Goal: Task Accomplishment & Management: Use online tool/utility

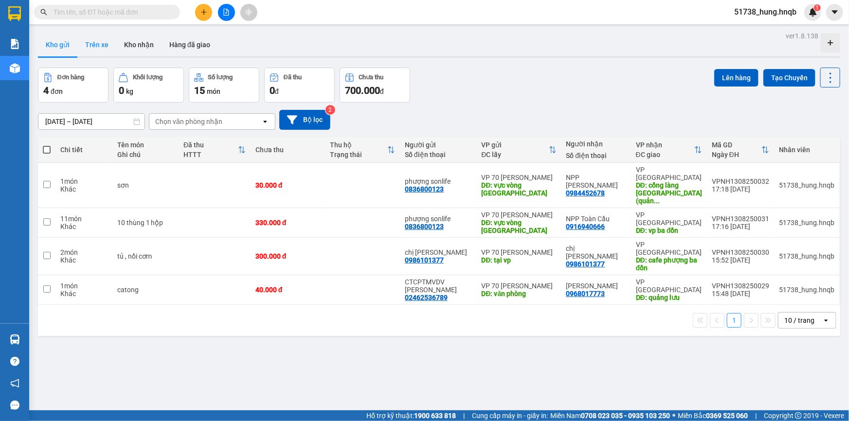
click at [88, 41] on button "Trên xe" at bounding box center [96, 44] width 39 height 23
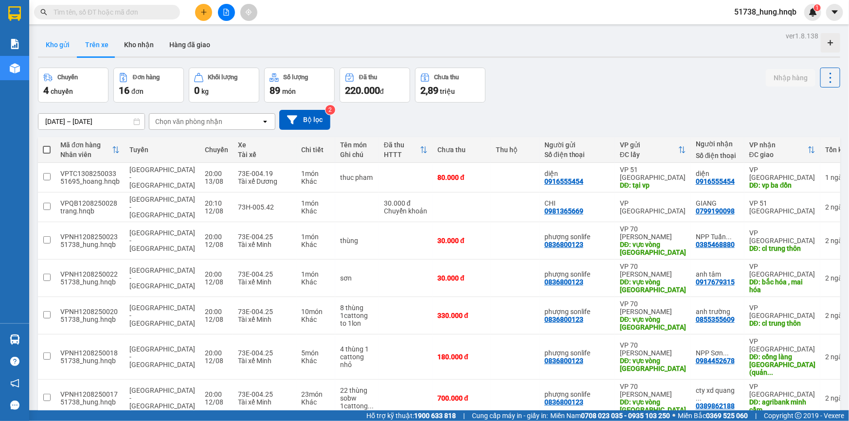
click at [51, 44] on button "Kho gửi" at bounding box center [57, 44] width 39 height 23
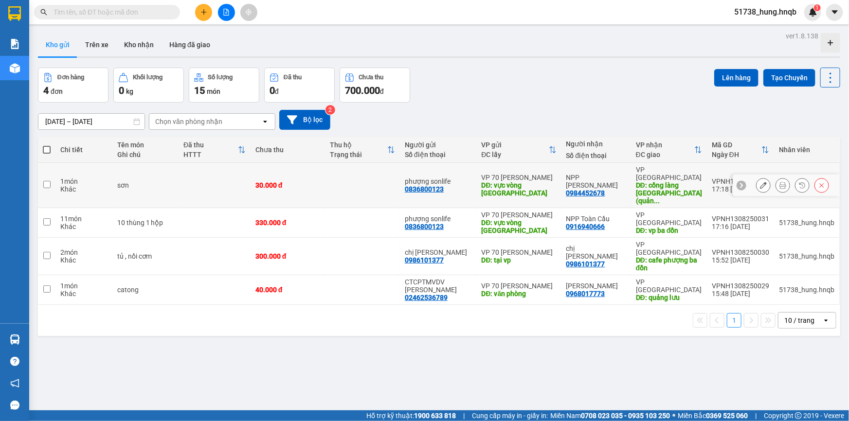
click at [190, 175] on td at bounding box center [215, 185] width 72 height 45
checkbox input "true"
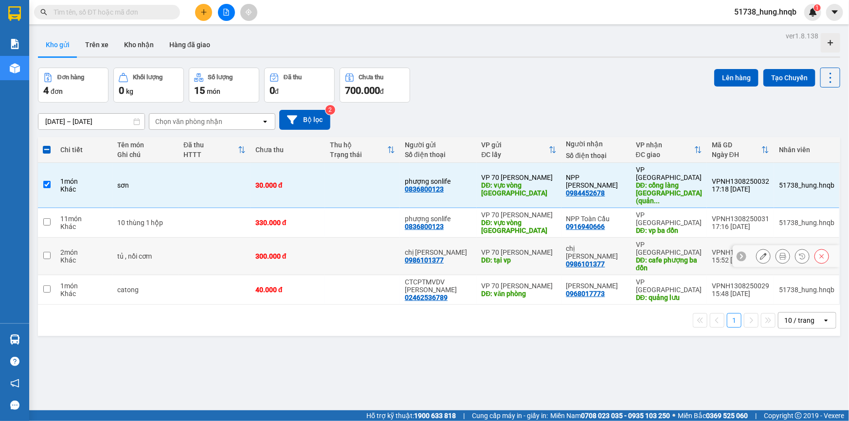
click at [191, 238] on td at bounding box center [215, 256] width 72 height 37
checkbox input "true"
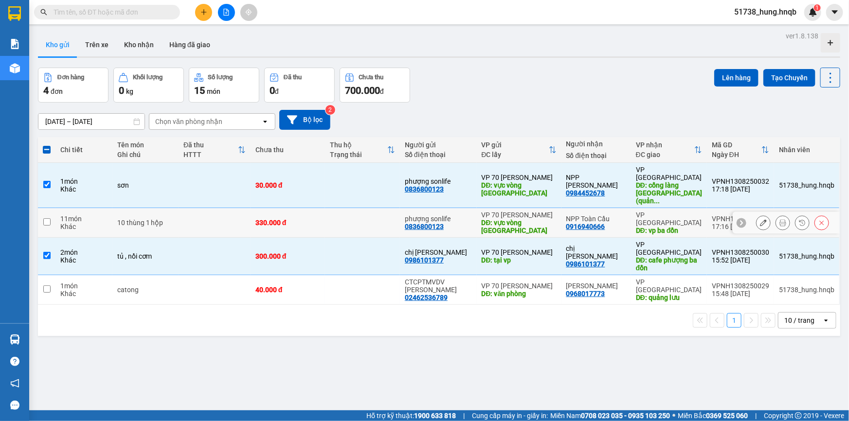
click at [192, 208] on td at bounding box center [215, 223] width 72 height 30
checkbox input "true"
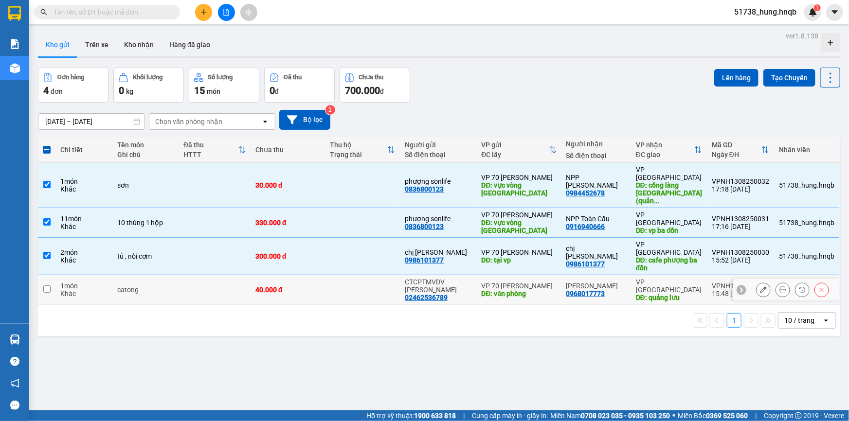
click at [188, 275] on td at bounding box center [215, 290] width 72 height 30
checkbox input "true"
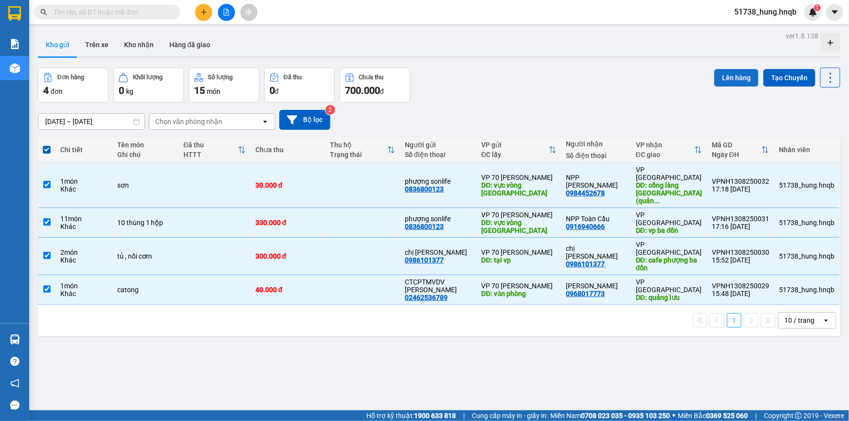
click at [724, 81] on button "Lên hàng" at bounding box center [736, 78] width 44 height 18
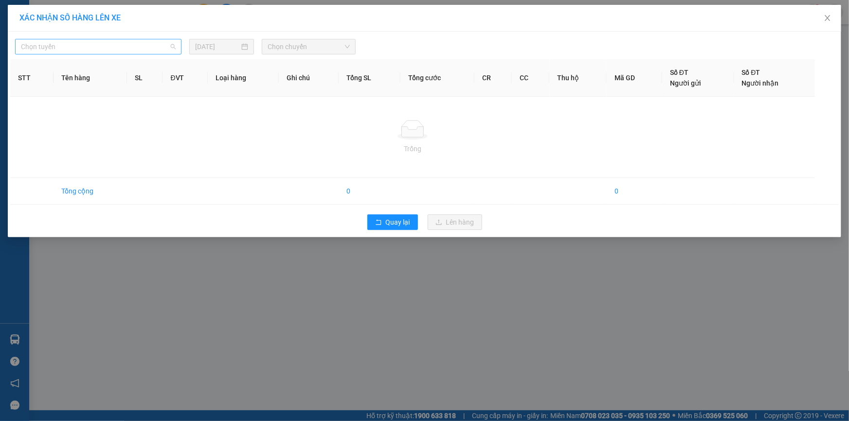
click at [93, 46] on span "Chọn tuyến" at bounding box center [98, 46] width 155 height 15
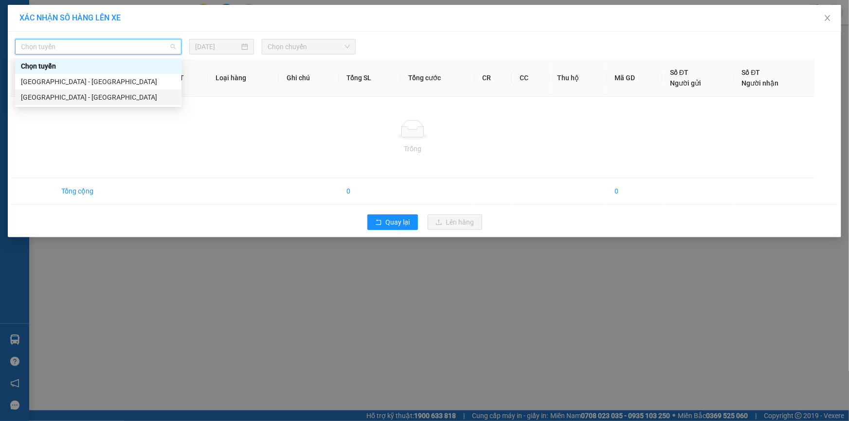
click at [60, 97] on div "Hà Nội - Quảng Bình" at bounding box center [98, 97] width 155 height 11
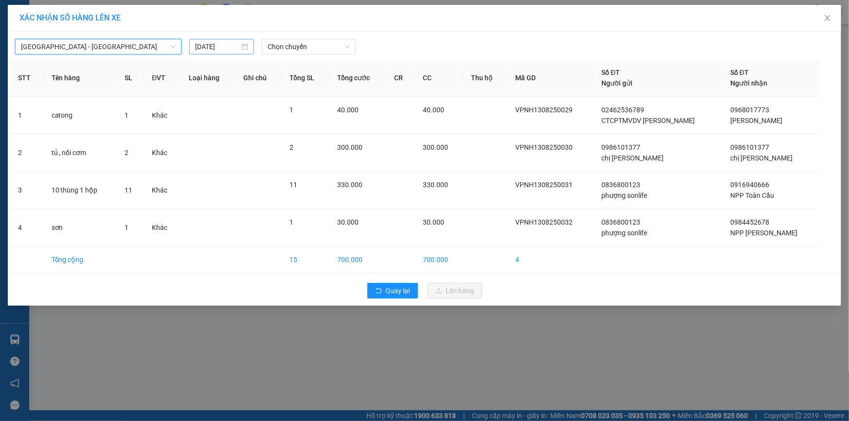
click at [228, 44] on input "14/08/2025" at bounding box center [217, 46] width 44 height 11
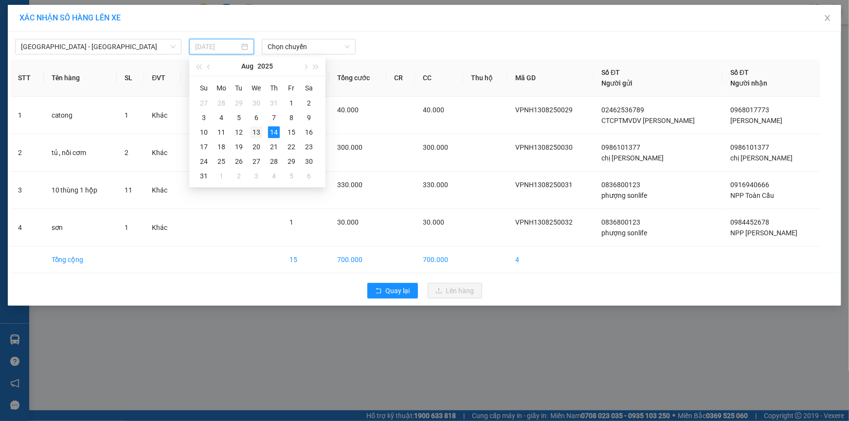
click at [251, 129] on div "13" at bounding box center [257, 133] width 12 height 12
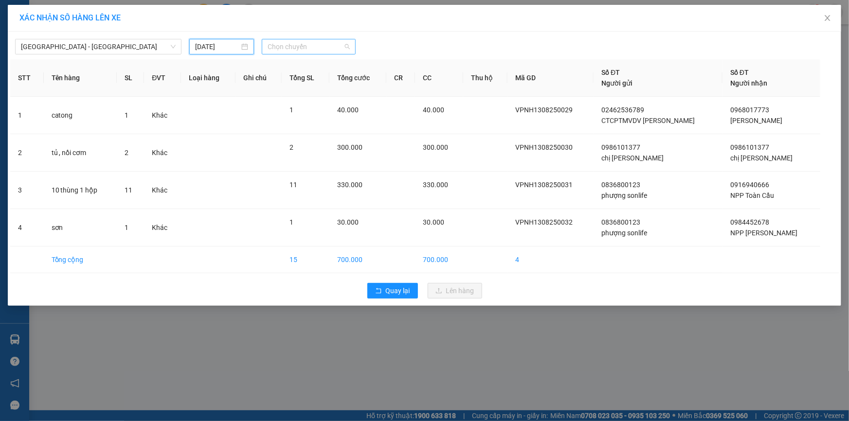
click at [336, 42] on span "Chọn chuyến" at bounding box center [309, 46] width 82 height 15
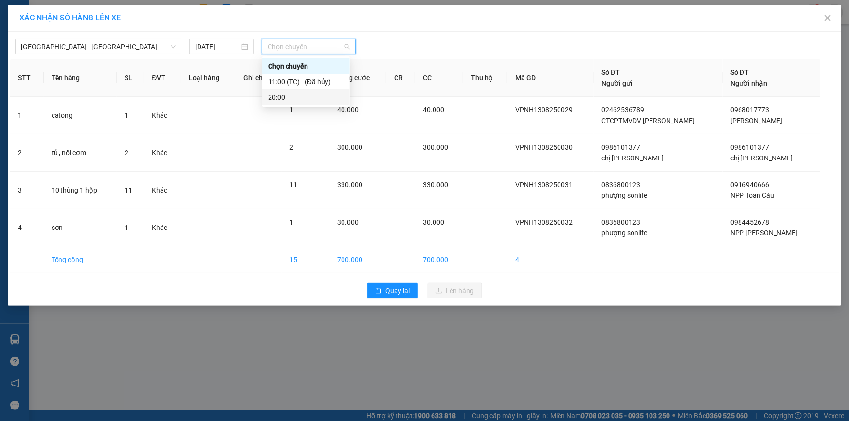
type input "13/08/2025"
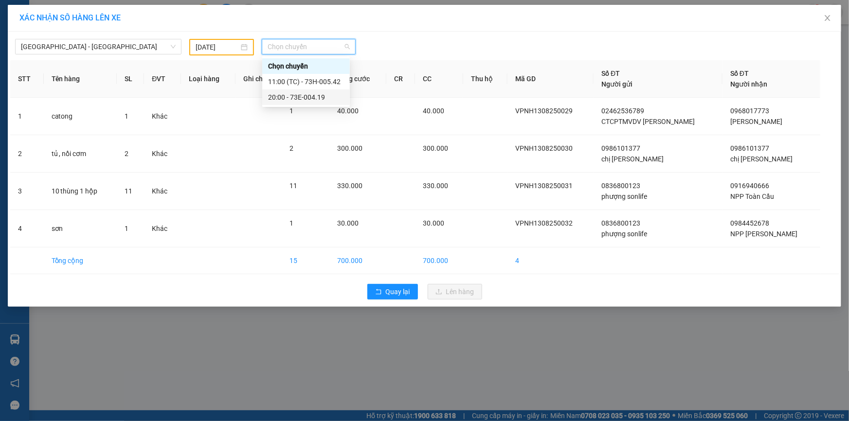
click at [286, 98] on div "20:00 - 73E-004.19" at bounding box center [306, 97] width 76 height 11
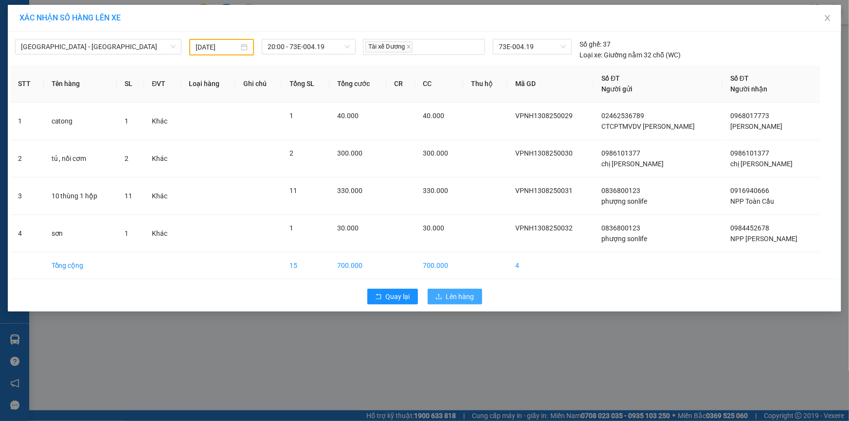
click at [458, 294] on span "Lên hàng" at bounding box center [460, 296] width 28 height 11
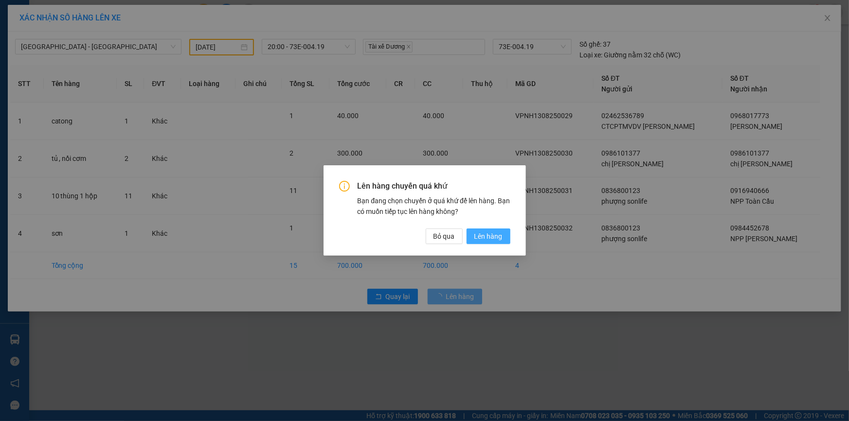
click at [478, 231] on span "Lên hàng" at bounding box center [488, 236] width 28 height 11
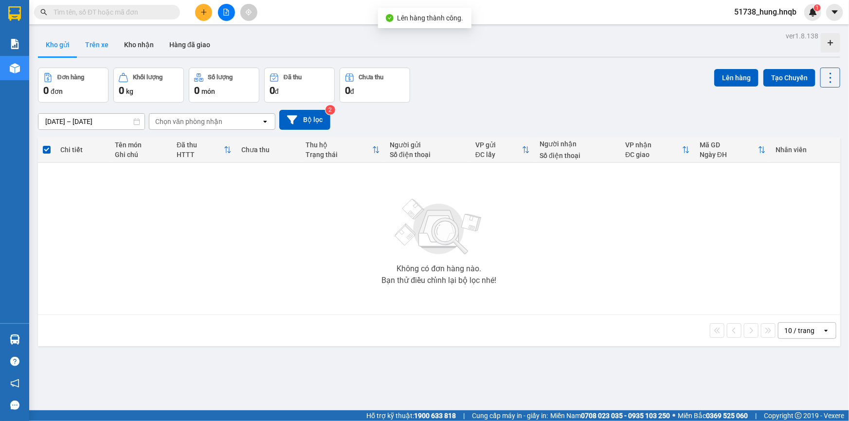
click at [93, 44] on button "Trên xe" at bounding box center [96, 44] width 39 height 23
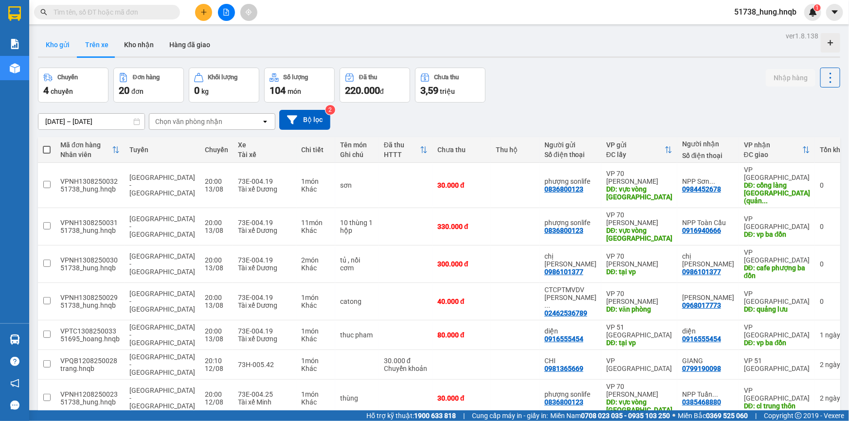
click at [52, 49] on button "Kho gửi" at bounding box center [57, 44] width 39 height 23
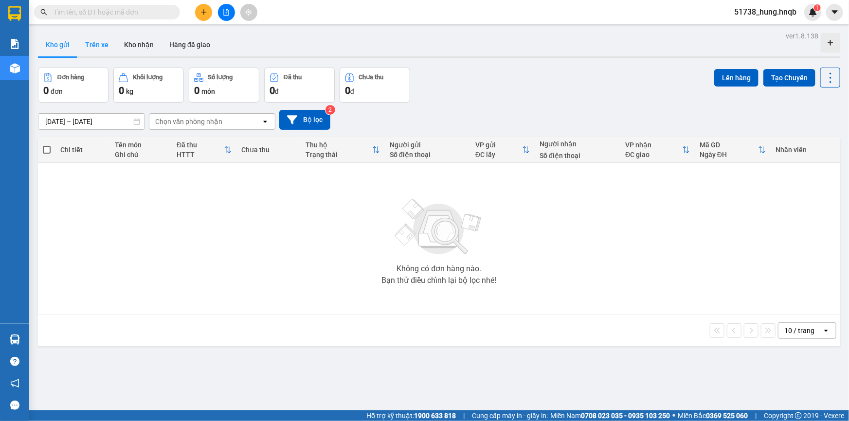
click at [109, 54] on button "Trên xe" at bounding box center [96, 44] width 39 height 23
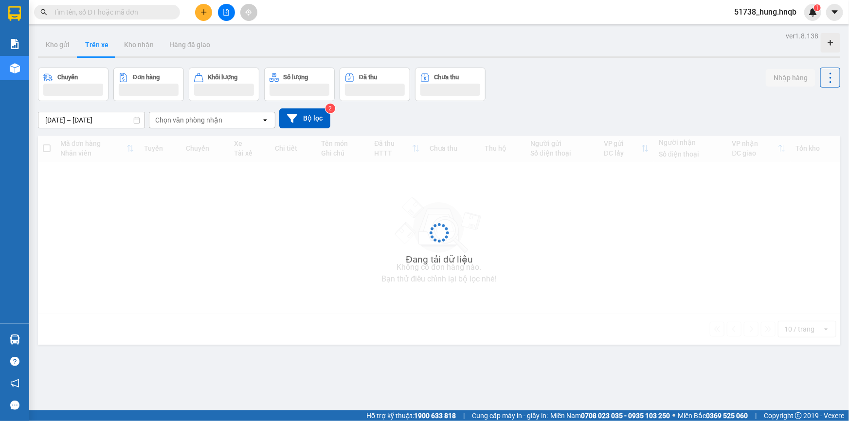
click at [97, 46] on button "Trên xe" at bounding box center [96, 44] width 39 height 23
